Goal: Transaction & Acquisition: Purchase product/service

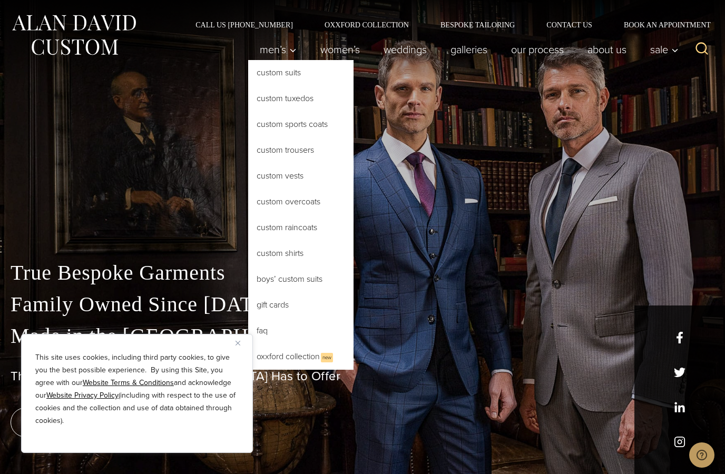
click at [307, 75] on link "Custom Suits" at bounding box center [300, 72] width 105 height 25
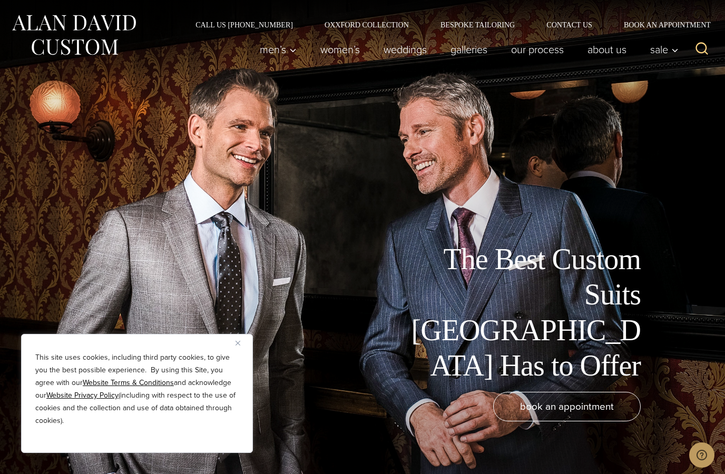
click at [237, 342] on img "Close" at bounding box center [238, 343] width 5 height 5
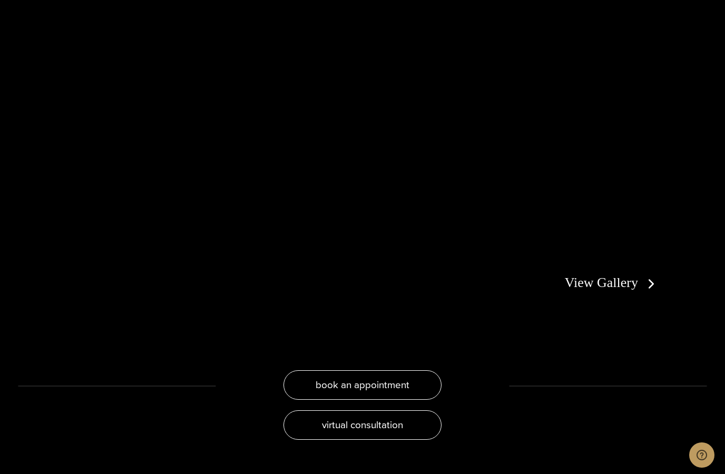
scroll to position [1959, 0]
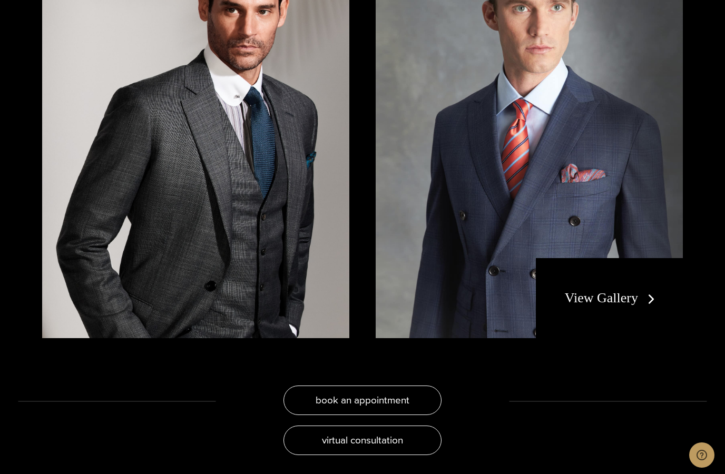
click at [631, 306] on link "View Gallery" at bounding box center [612, 297] width 94 height 15
click at [615, 290] on link "View Gallery" at bounding box center [612, 297] width 94 height 15
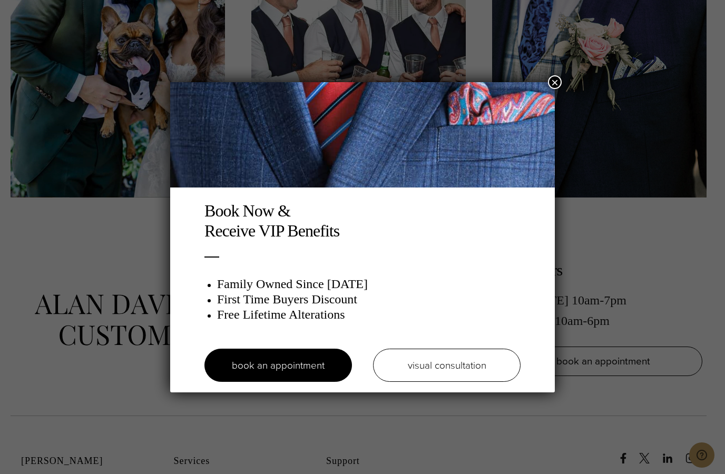
scroll to position [4718, 0]
